Goal: Find specific page/section: Find specific page/section

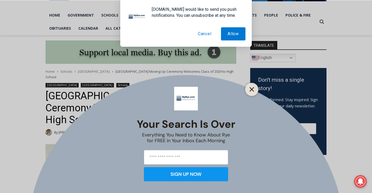
click at [252, 87] on icon "Close" at bounding box center [251, 89] width 5 height 5
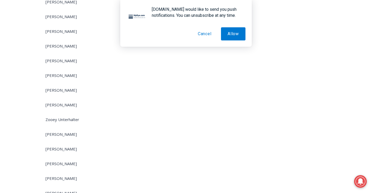
scroll to position [3589, 0]
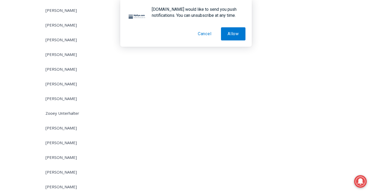
drag, startPoint x: 59, startPoint y: 140, endPoint x: 68, endPoint y: 141, distance: 8.3
click at [68, 155] on span "[PERSON_NAME]" at bounding box center [60, 157] width 31 height 5
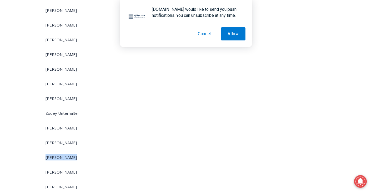
click at [68, 155] on span "[PERSON_NAME]" at bounding box center [60, 157] width 31 height 5
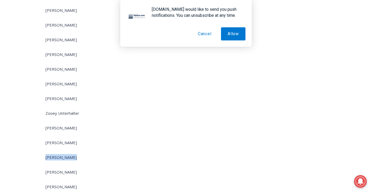
click at [68, 155] on span "[PERSON_NAME]" at bounding box center [60, 157] width 31 height 5
